Goal: Task Accomplishment & Management: Manage account settings

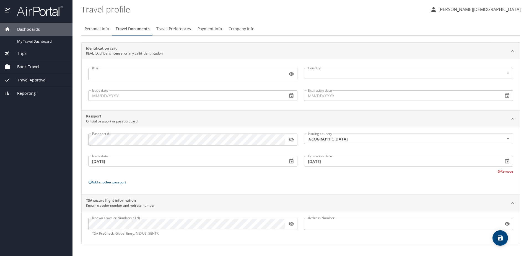
click at [376, 13] on profile "Travel profile" at bounding box center [253, 9] width 344 height 17
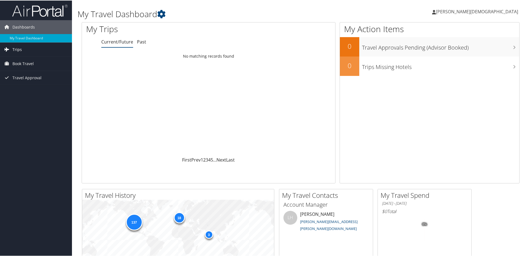
click at [15, 50] on span "Trips" at bounding box center [16, 49] width 9 height 14
click at [24, 88] on span "Book Travel" at bounding box center [22, 88] width 21 height 14
click at [32, 111] on span "Travel Approval" at bounding box center [26, 110] width 29 height 14
click at [490, 11] on span "[PERSON_NAME][DEMOGRAPHIC_DATA]" at bounding box center [477, 11] width 82 height 6
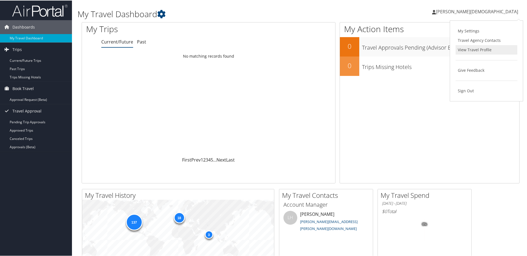
click at [471, 50] on link "View Travel Profile" at bounding box center [486, 49] width 62 height 9
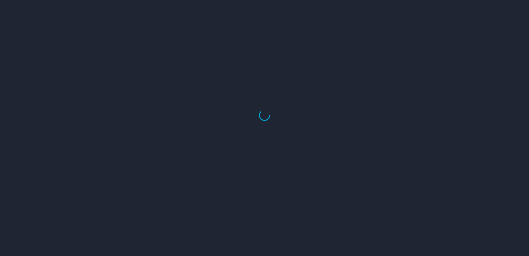
select select "US"
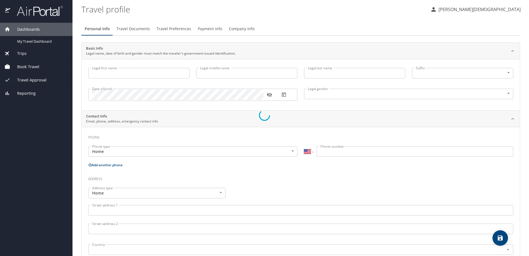
type input "[PERSON_NAME]"
type input "[DEMOGRAPHIC_DATA]"
select select "US"
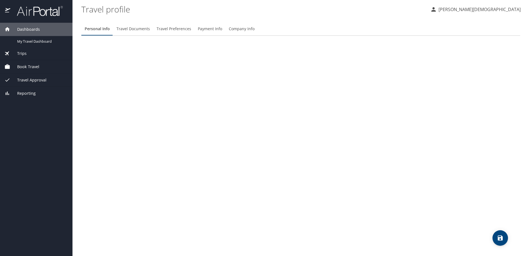
select select "US"
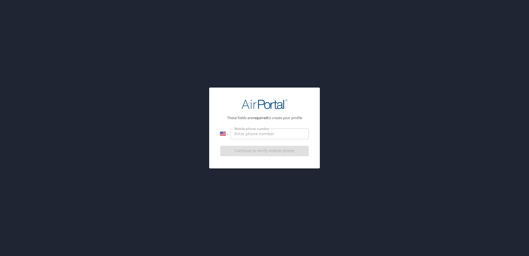
click at [257, 135] on input "Mobile phone number" at bounding box center [269, 133] width 78 height 11
type input "1 (801) 866-4132"
click at [264, 163] on div "These fields are required to create your profile International Afghanistan Ålan…" at bounding box center [264, 127] width 111 height 81
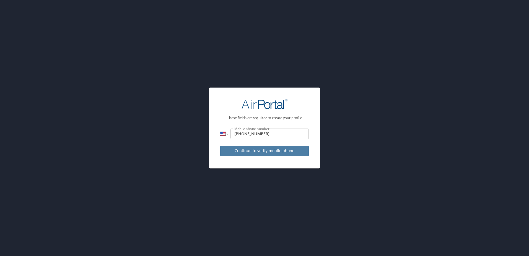
click at [265, 150] on span "Continue to verify mobile phone" at bounding box center [265, 150] width 80 height 7
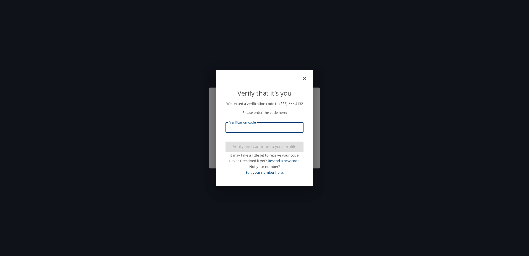
click at [277, 131] on input "Verification code" at bounding box center [264, 127] width 78 height 11
type input "121167"
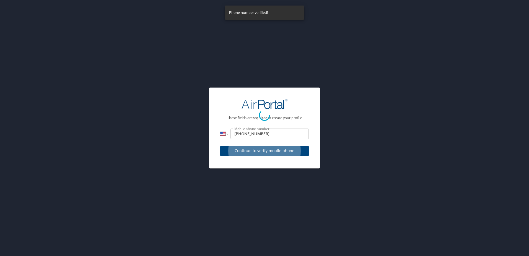
select select "US"
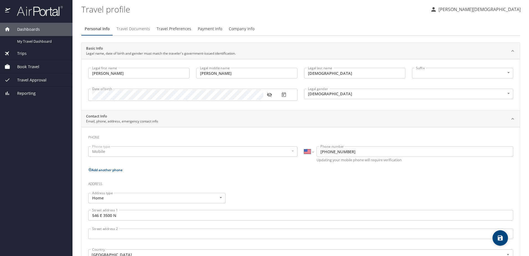
click at [123, 26] on span "Travel Documents" at bounding box center [132, 28] width 33 height 7
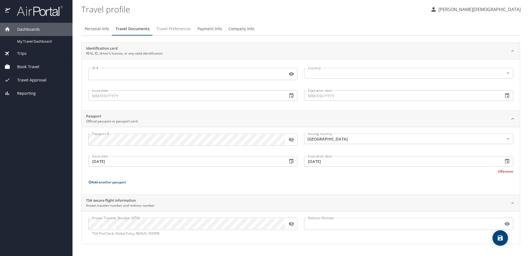
click at [164, 27] on span "Travel Preferences" at bounding box center [173, 28] width 35 height 7
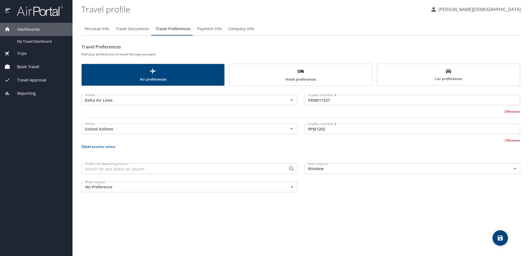
click at [210, 27] on span "Payment Info" at bounding box center [209, 28] width 24 height 7
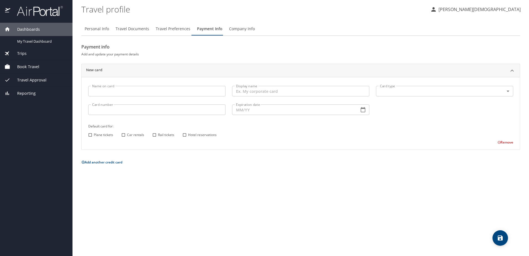
click at [170, 90] on input "Name on card" at bounding box center [156, 91] width 137 height 11
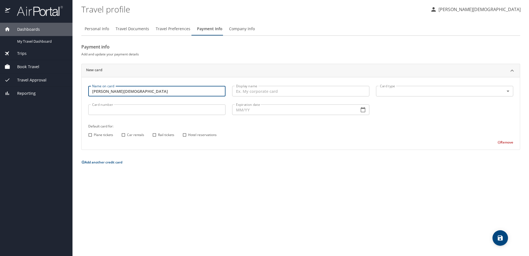
type input "[PERSON_NAME][DEMOGRAPHIC_DATA]"
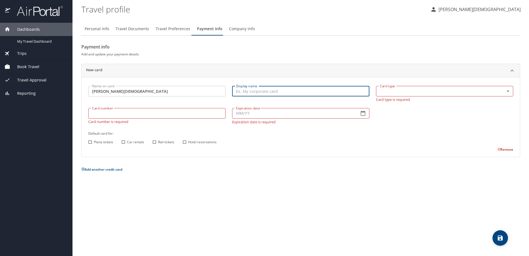
type input "C"
type input "Wade's Corporate Card"
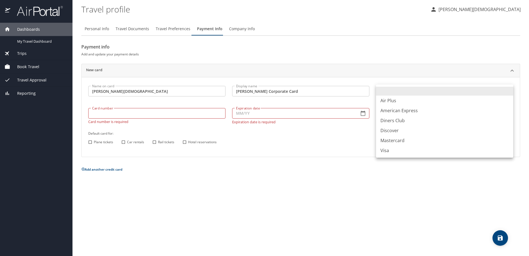
click at [404, 90] on body "Dashboards My Travel Dashboard Trips Current / Future Trips Past Trips Trips Mi…" at bounding box center [264, 128] width 529 height 256
click at [387, 148] on li "Visa" at bounding box center [444, 150] width 137 height 10
type input "VI"
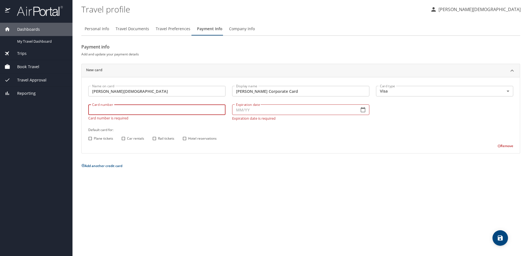
click at [158, 115] on input "Card number" at bounding box center [156, 109] width 137 height 11
type input "4808017009559345"
click at [269, 109] on input "Expiration date" at bounding box center [293, 109] width 123 height 11
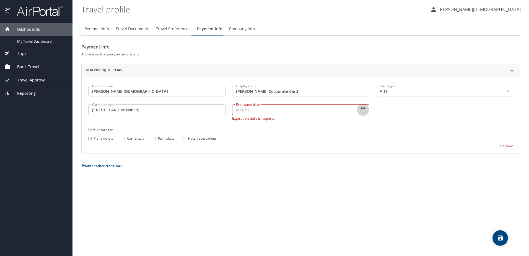
click at [364, 110] on icon "button" at bounding box center [363, 110] width 6 height 6
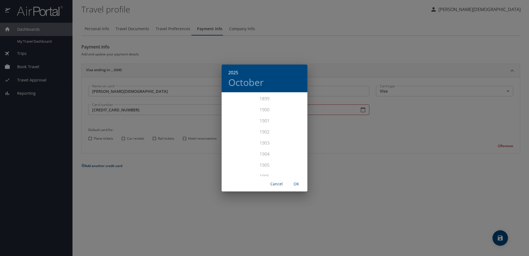
scroll to position [1361, 0]
click at [265, 171] on div "2028" at bounding box center [265, 170] width 86 height 11
click at [233, 124] on div "Apr" at bounding box center [236, 124] width 28 height 21
click at [298, 184] on span "OK" at bounding box center [296, 183] width 13 height 7
type input "04/28"
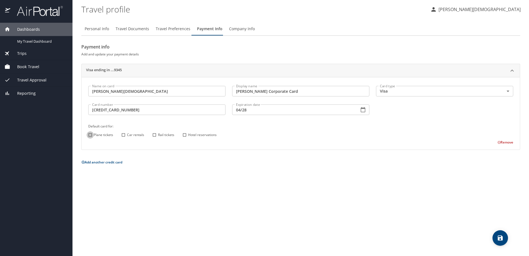
click at [90, 136] on input "Plane tickets" at bounding box center [90, 134] width 7 height 7
checkbox input "true"
click at [123, 134] on input "Car rentals" at bounding box center [123, 134] width 7 height 7
checkbox input "true"
click at [154, 134] on input "Rail tickets" at bounding box center [154, 134] width 7 height 7
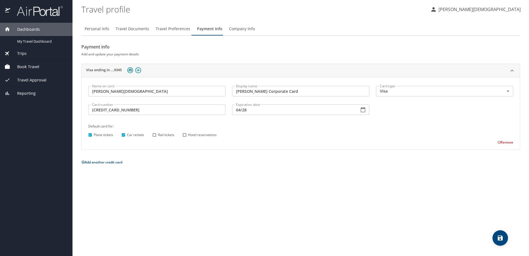
checkbox input "true"
click at [185, 135] on input "Hotel reservations" at bounding box center [184, 134] width 7 height 7
checkbox input "true"
click at [259, 183] on div "Personal Info Travel Documents Travel Preferences Payment Info Company Info Pay…" at bounding box center [300, 137] width 439 height 238
click at [376, 159] on p "Add another credit card" at bounding box center [300, 162] width 439 height 7
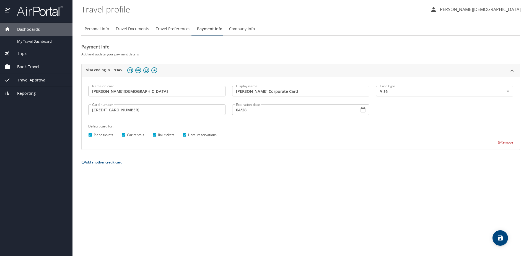
click at [243, 28] on span "Company Info" at bounding box center [242, 28] width 26 height 7
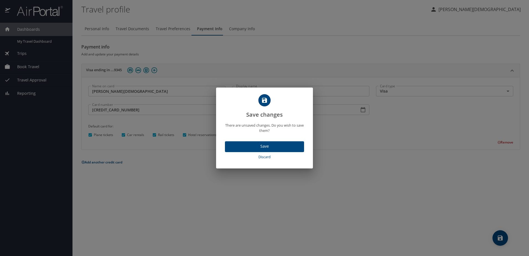
click at [265, 145] on span "Save" at bounding box center [264, 146] width 70 height 7
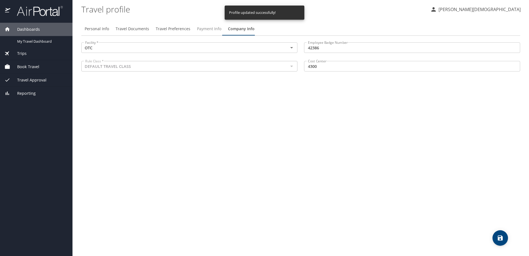
click at [208, 29] on span "Payment Info" at bounding box center [209, 28] width 24 height 7
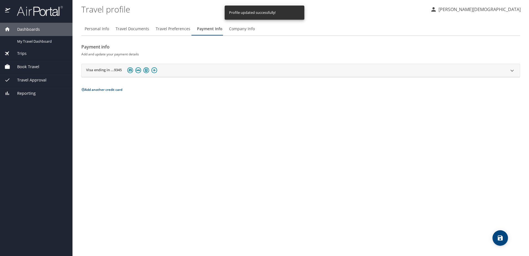
click at [335, 78] on div "Payment info Add and update your payment details Visa ending in ...9345 Name on…" at bounding box center [300, 67] width 439 height 51
click at [336, 76] on div "Visa ending in ...9345" at bounding box center [301, 70] width 438 height 13
